Goal: Transaction & Acquisition: Purchase product/service

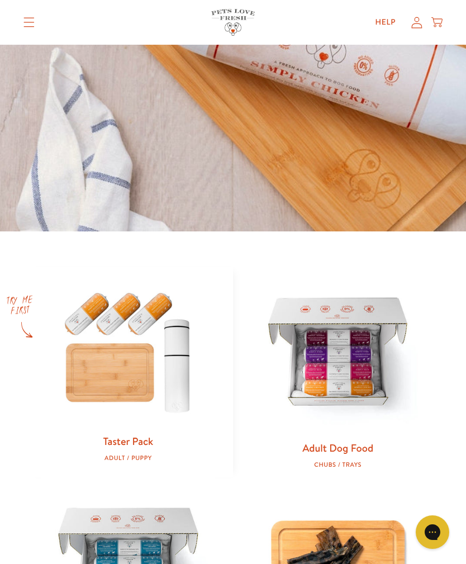
scroll to position [257, 0]
click at [364, 441] on link "Adult Dog Food" at bounding box center [337, 447] width 71 height 15
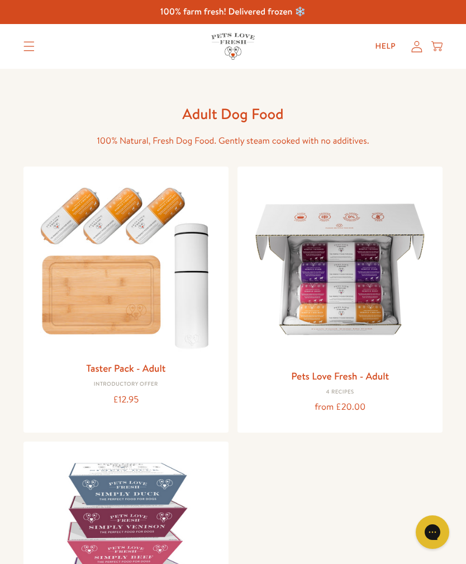
click at [374, 373] on link "Pets Love Fresh - Adult" at bounding box center [340, 376] width 98 height 14
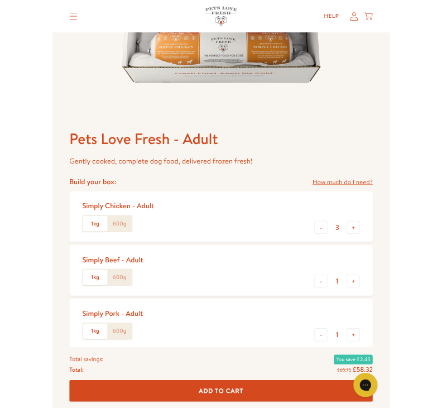
scroll to position [366, 0]
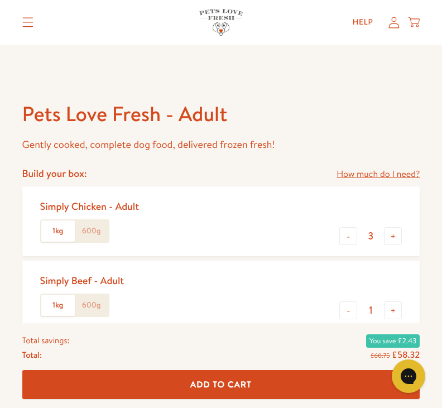
click at [128, 408] on div "Total savings: You save £2.43 Total: £60.75 £58.32 Add To Cart" at bounding box center [221, 367] width 416 height 84
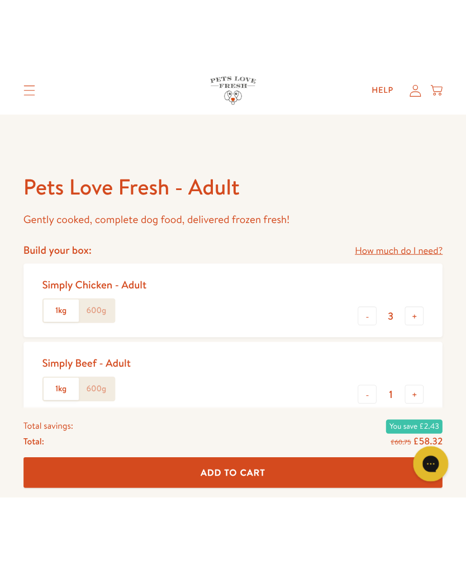
scroll to position [310, 0]
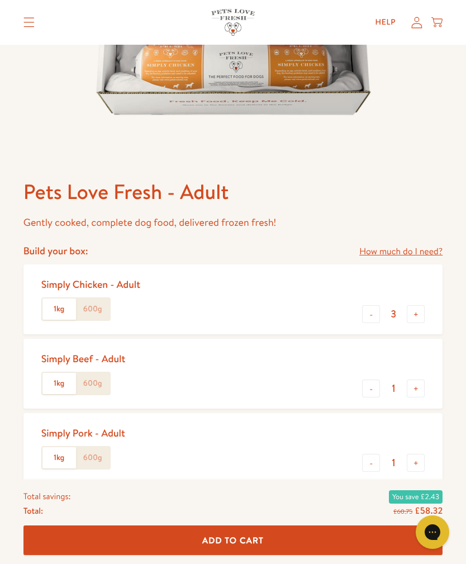
click at [365, 311] on button "-" at bounding box center [371, 314] width 18 height 18
click at [420, 310] on button "+" at bounding box center [416, 314] width 18 height 18
click at [417, 313] on button "+" at bounding box center [416, 314] width 18 height 18
type input "4"
click at [97, 305] on label "600g" at bounding box center [93, 308] width 34 height 21
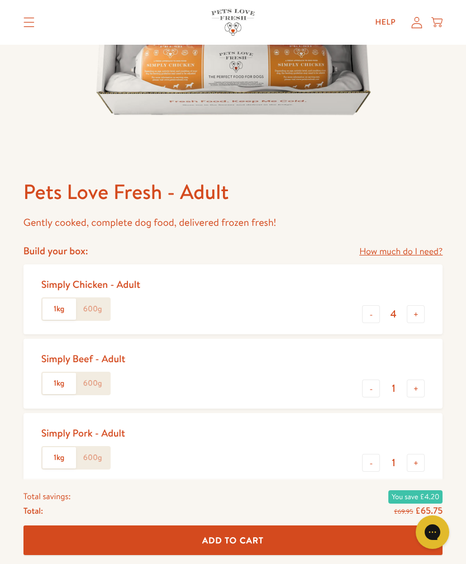
click at [0, 0] on input "600g" at bounding box center [0, 0] width 0 height 0
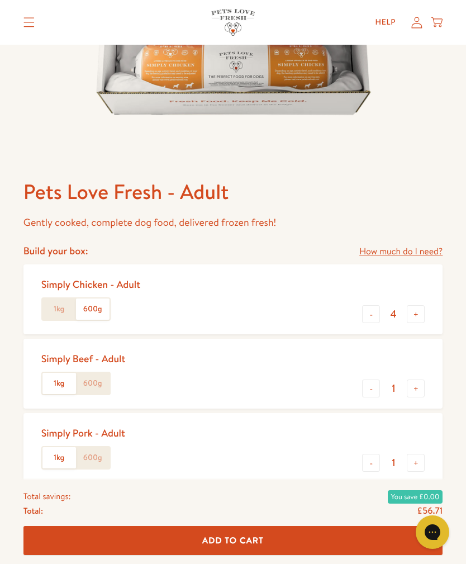
click at [372, 387] on button "-" at bounding box center [371, 388] width 18 height 18
type input "0"
click at [374, 462] on button "-" at bounding box center [371, 463] width 18 height 18
type input "0"
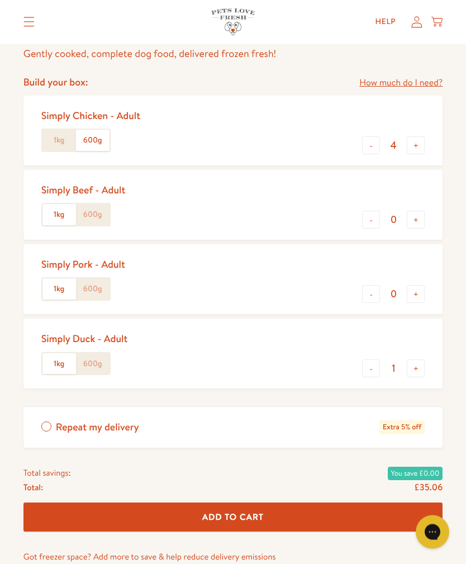
scroll to position [479, 0]
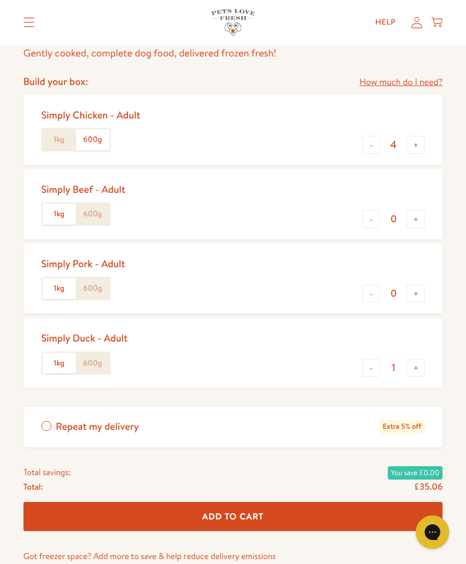
click at [379, 366] on button "-" at bounding box center [371, 368] width 18 height 18
type input "0"
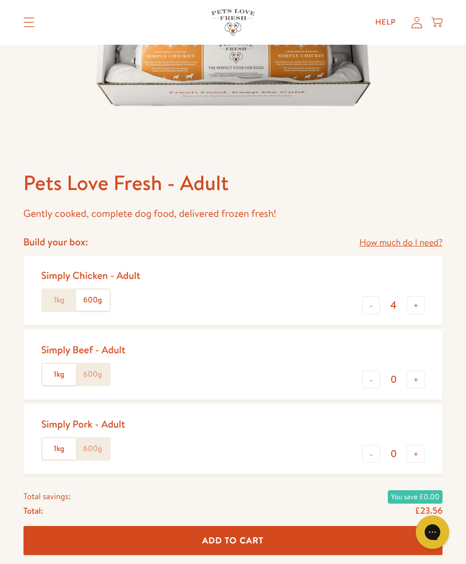
scroll to position [318, 0]
click at [269, 555] on button "Add To Cart" at bounding box center [232, 541] width 419 height 30
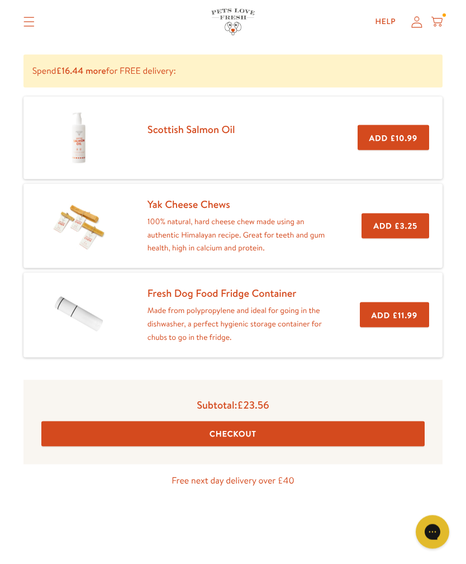
scroll to position [186, 0]
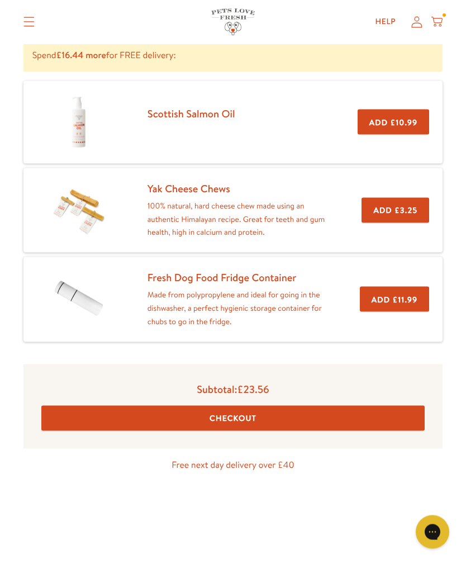
click at [260, 412] on button "Checkout" at bounding box center [233, 418] width 384 height 25
